Goal: Transaction & Acquisition: Subscribe to service/newsletter

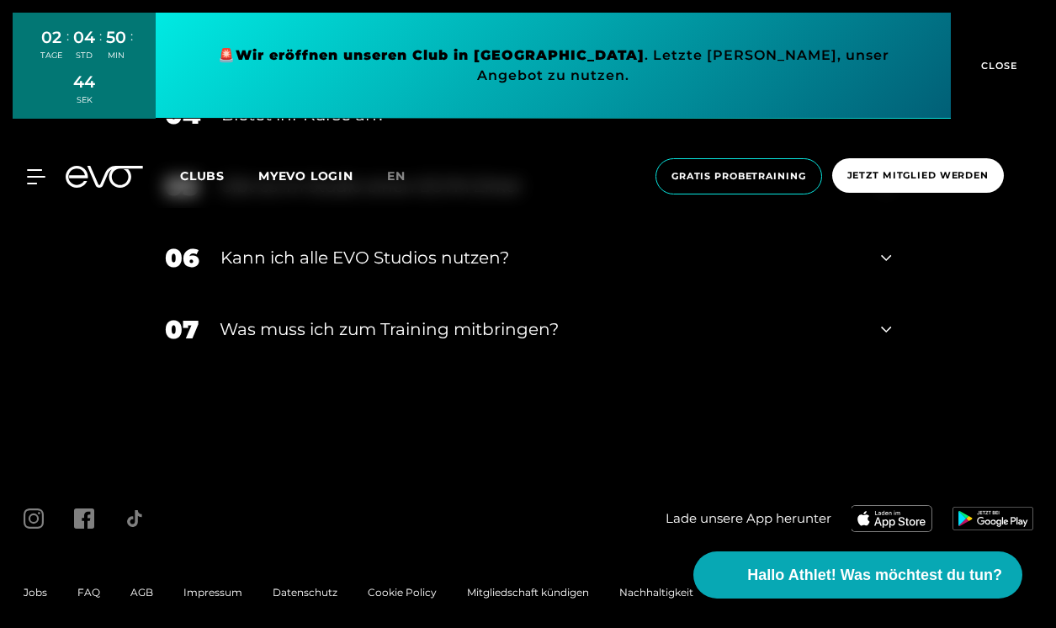
scroll to position [6066, 0]
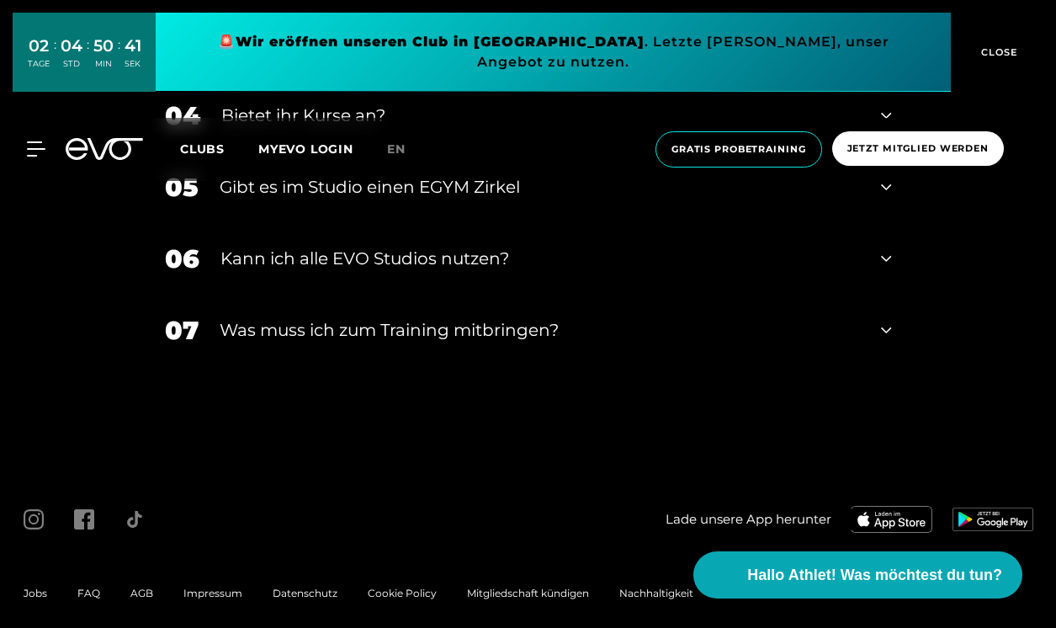
click at [201, 586] on span "Impressum" at bounding box center [212, 592] width 59 height 13
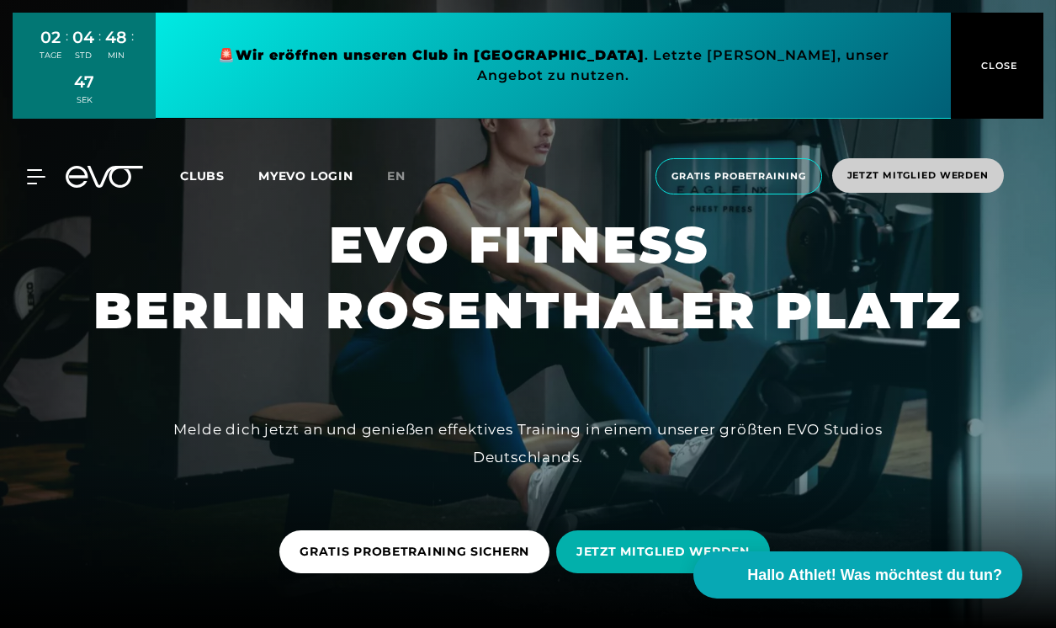
click at [991, 159] on span "Jetzt Mitglied werden" at bounding box center [918, 175] width 172 height 34
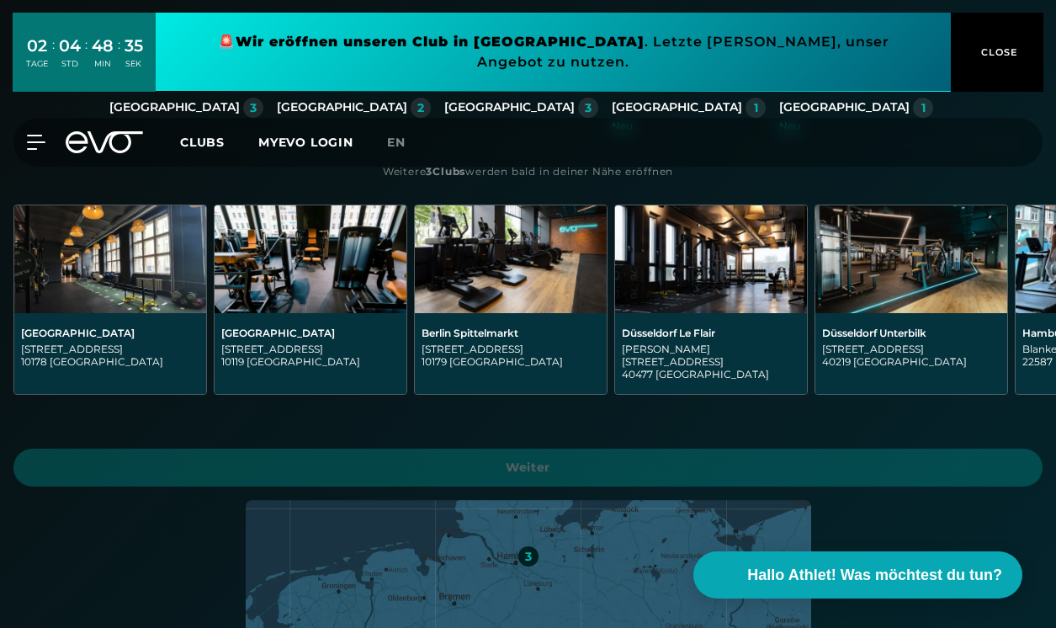
scroll to position [353, 0]
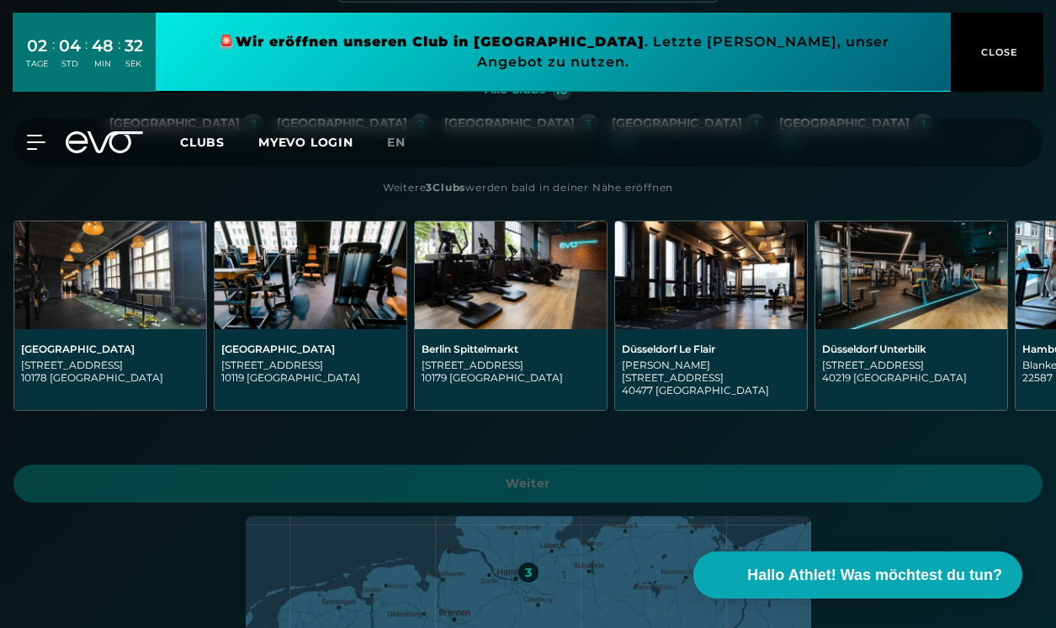
click at [297, 362] on div "[STREET_ADDRESS]" at bounding box center [310, 370] width 178 height 25
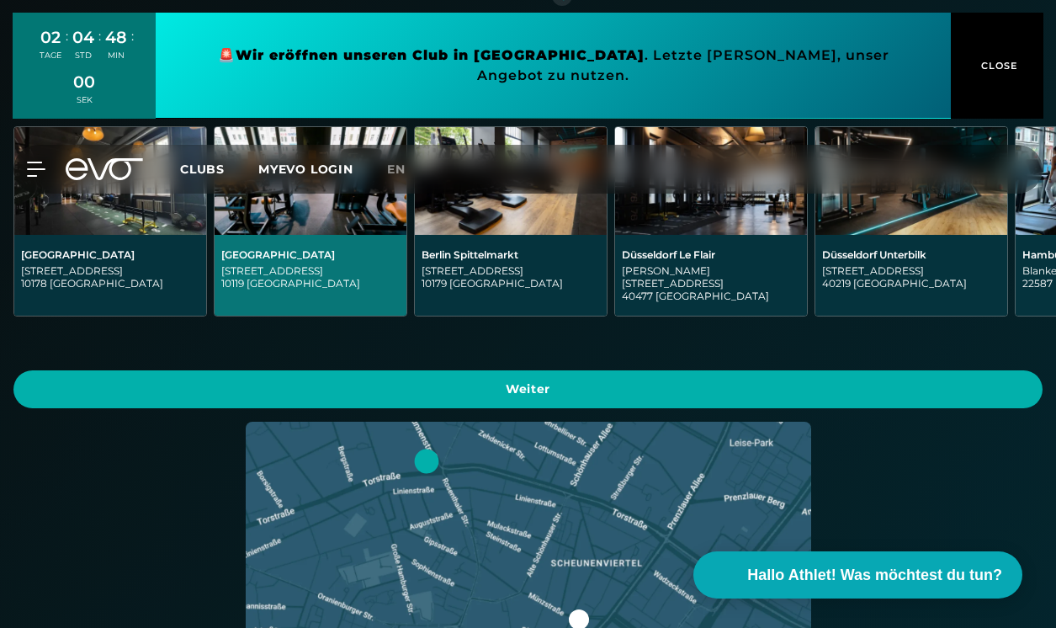
scroll to position [485, 0]
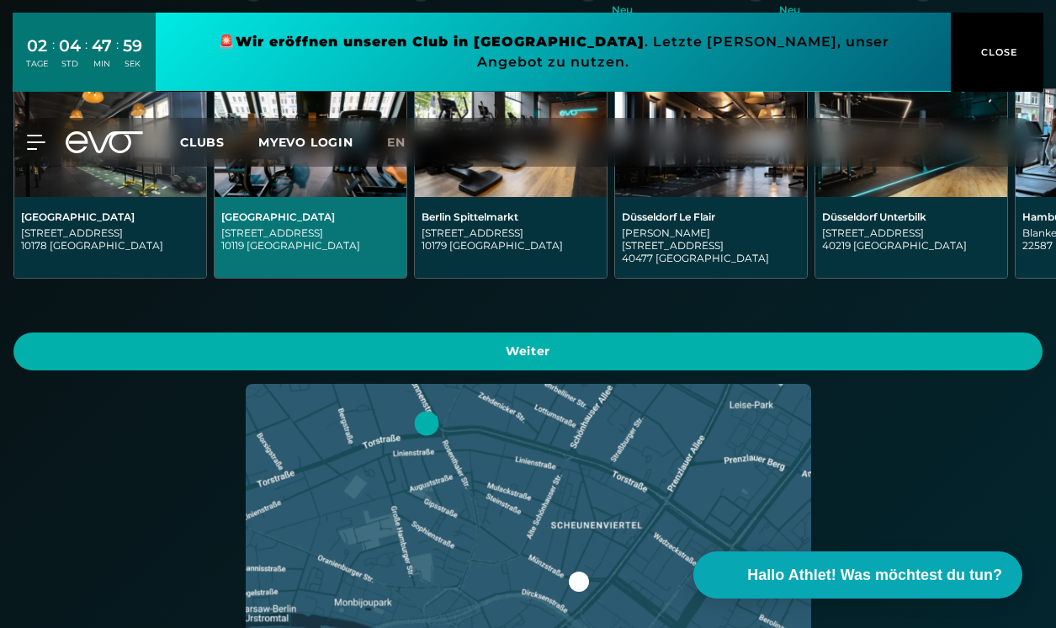
click at [551, 342] on span "Weiter" at bounding box center [528, 351] width 989 height 18
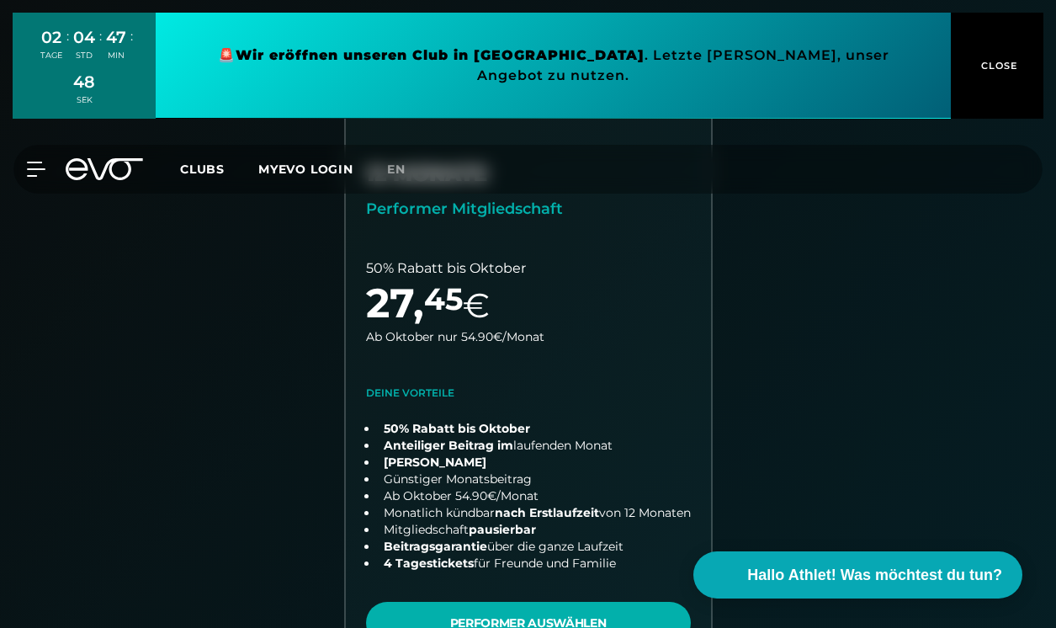
scroll to position [381, 0]
